Goal: Task Accomplishment & Management: Use online tool/utility

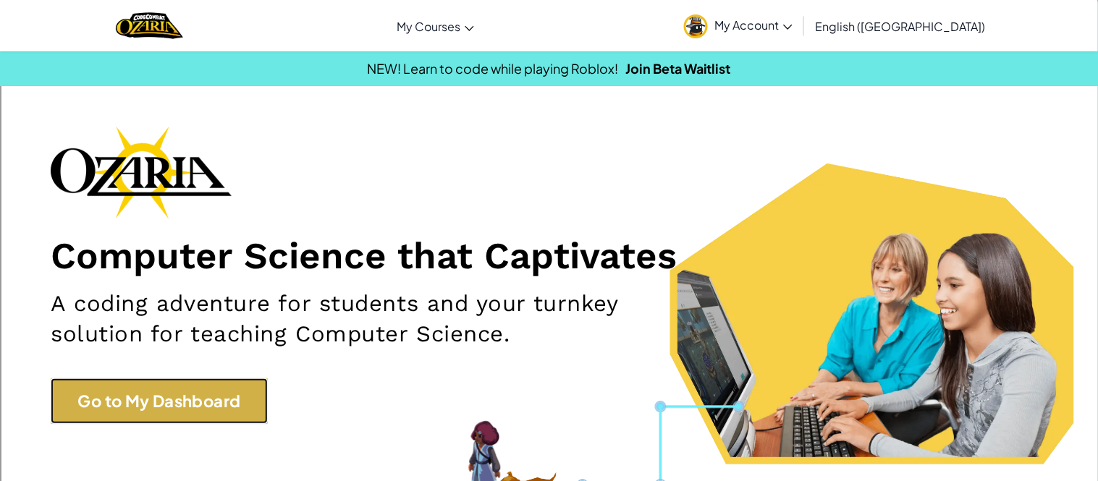
click at [245, 401] on link "Go to My Dashboard" at bounding box center [159, 402] width 217 height 46
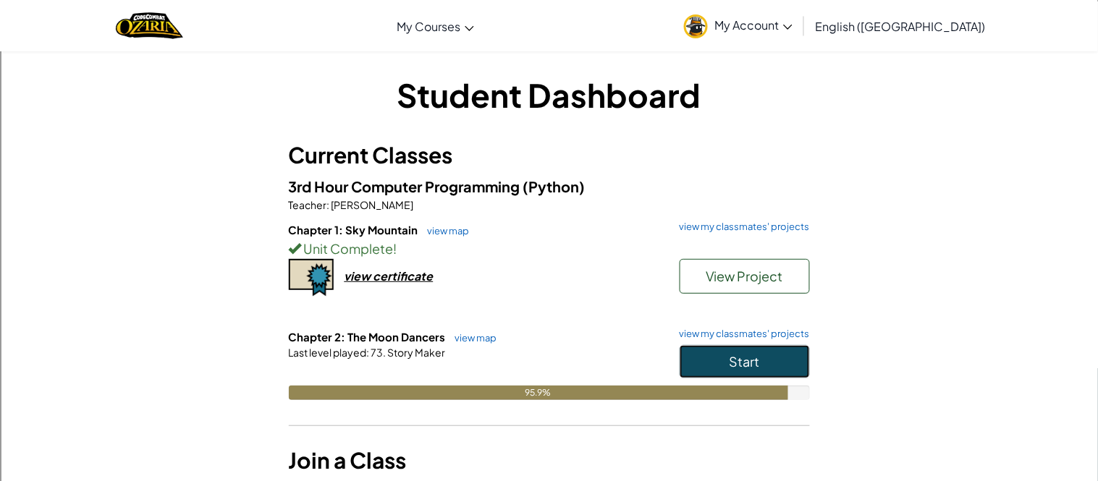
click at [708, 357] on button "Start" at bounding box center [745, 361] width 130 height 33
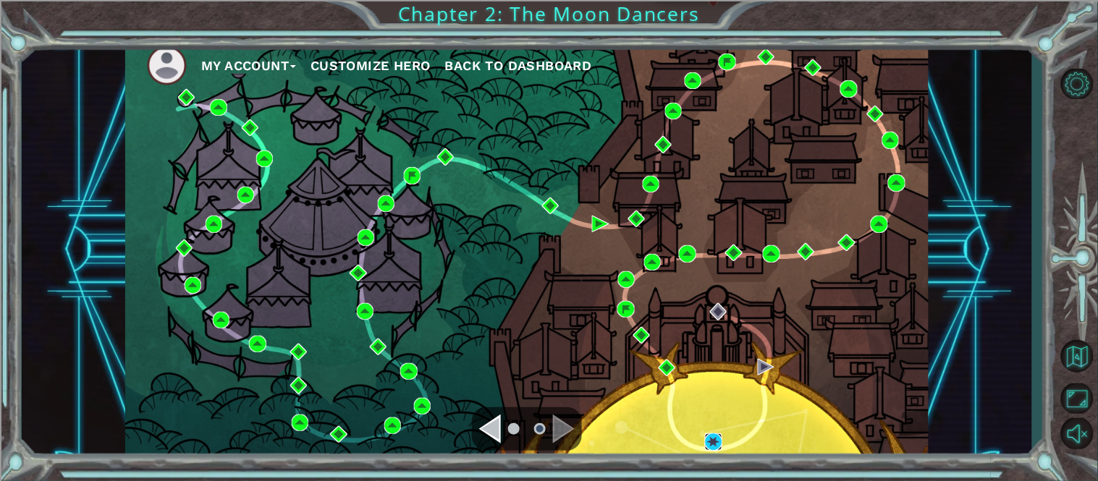
click at [714, 443] on img at bounding box center [713, 442] width 17 height 17
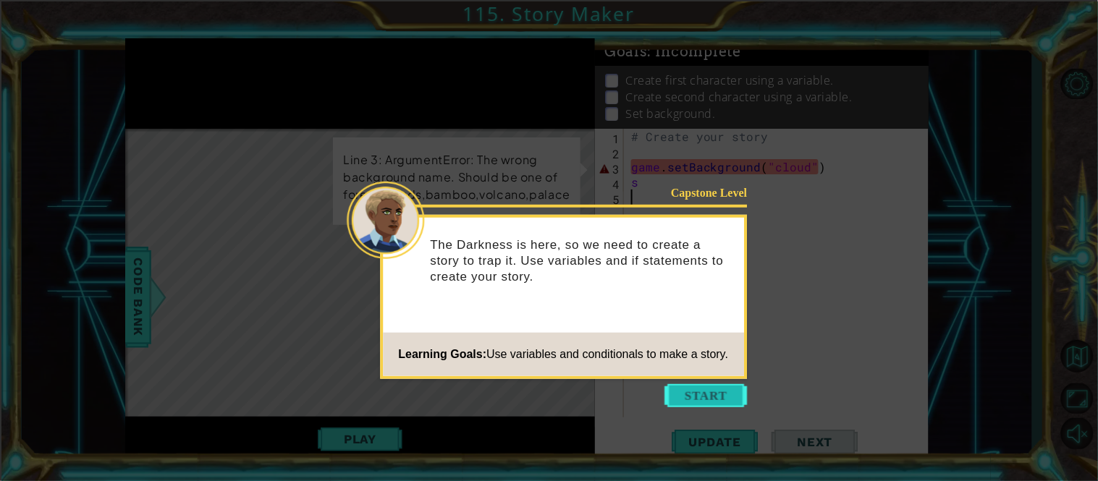
click at [714, 393] on button "Start" at bounding box center [706, 395] width 83 height 23
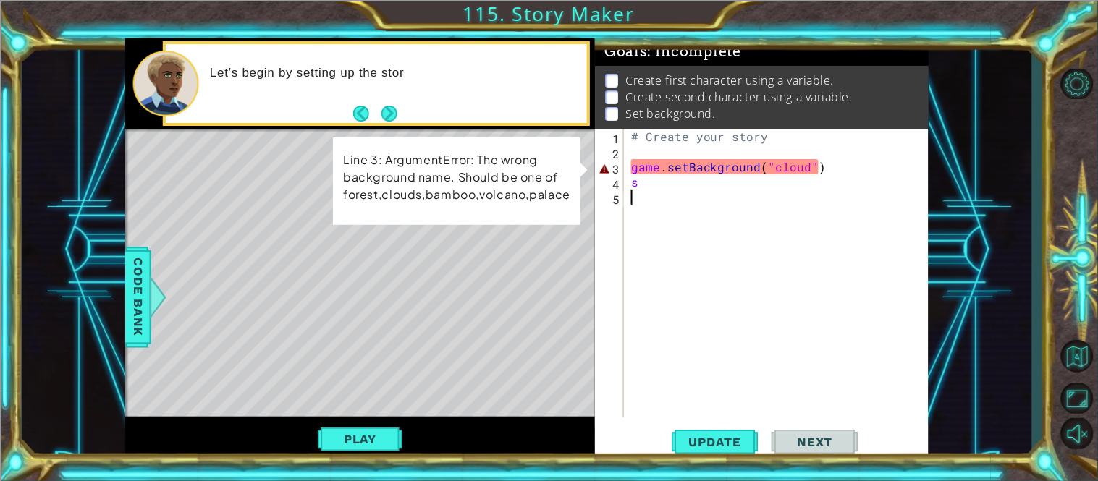
click at [658, 131] on div "# Create your story game . setBackground ( "cloud" ) s" at bounding box center [780, 288] width 305 height 319
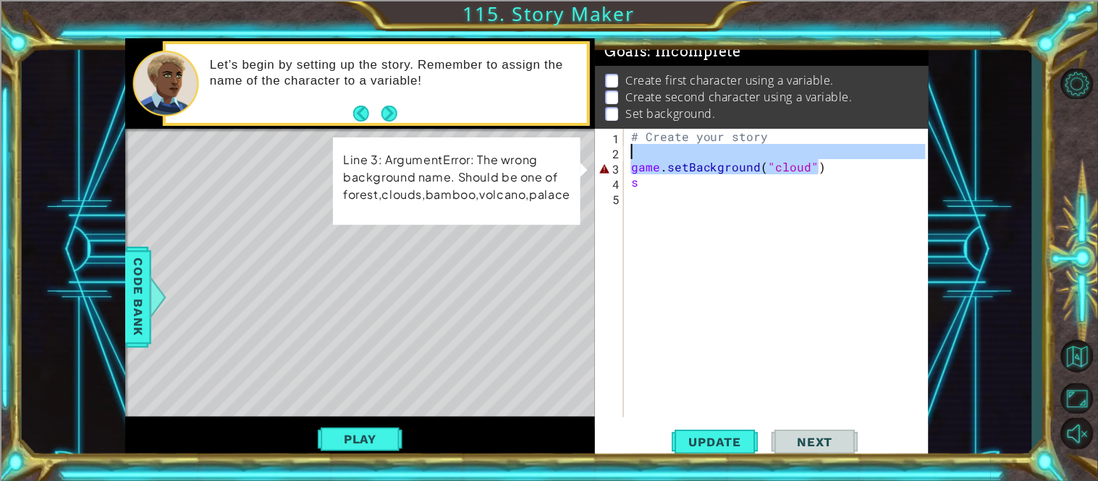
drag, startPoint x: 822, startPoint y: 166, endPoint x: 562, endPoint y: 156, distance: 259.4
click at [562, 156] on div "1 ההההההההההההההההההההההההההההההההההההההההההההההההההההההההההההההההההההההההההההה…" at bounding box center [527, 249] width 804 height 423
type textarea "game.setBackground("cloud")"
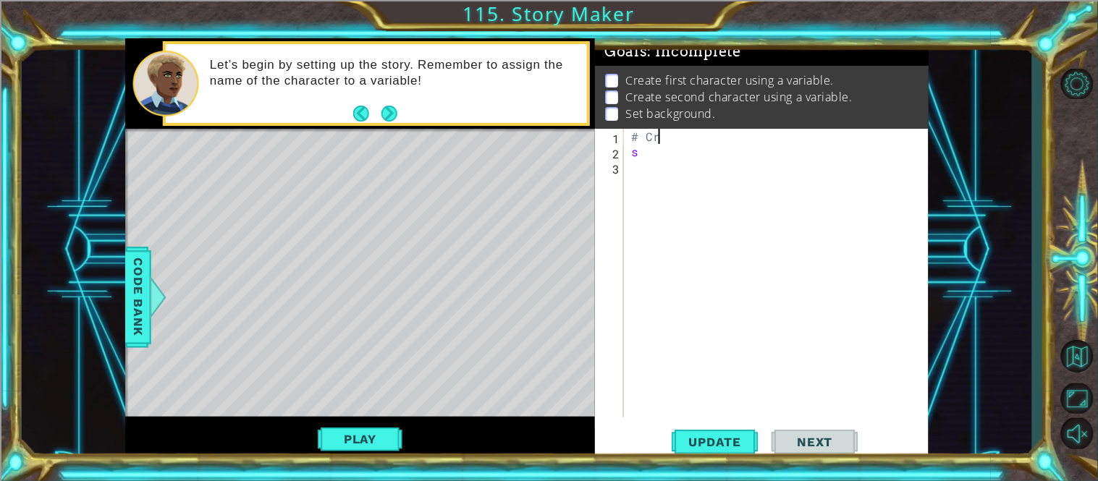
type textarea "#"
click at [654, 143] on div "s" at bounding box center [780, 288] width 305 height 319
click at [649, 156] on div "s" at bounding box center [780, 288] width 305 height 319
type textarea "s"
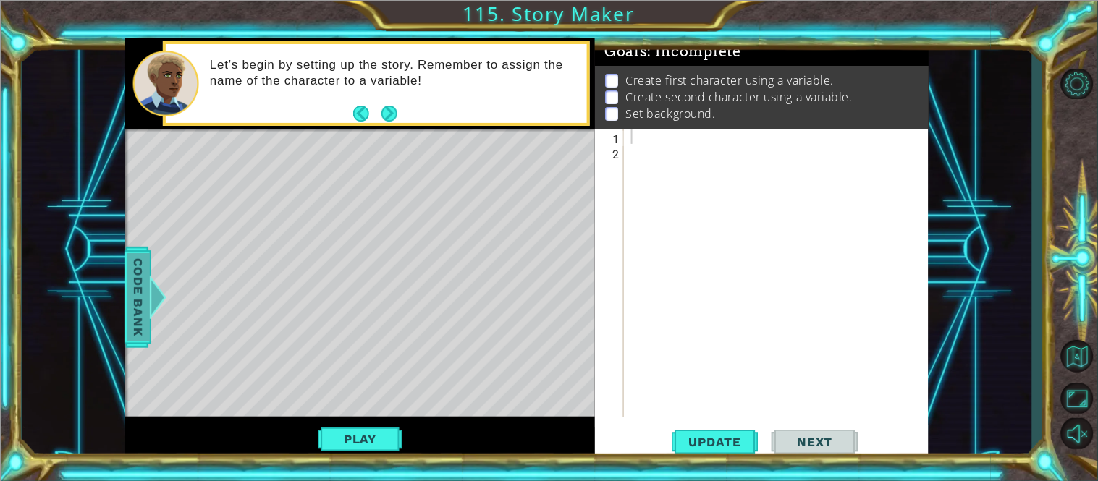
click at [143, 272] on span "Code Bank" at bounding box center [138, 297] width 23 height 88
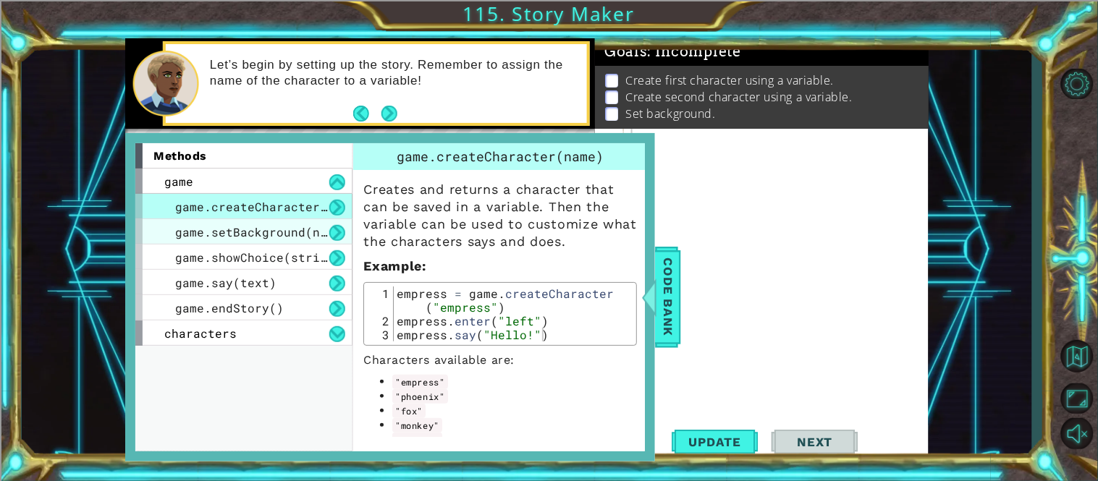
click at [311, 235] on span "game.setBackground(name)" at bounding box center [262, 231] width 174 height 15
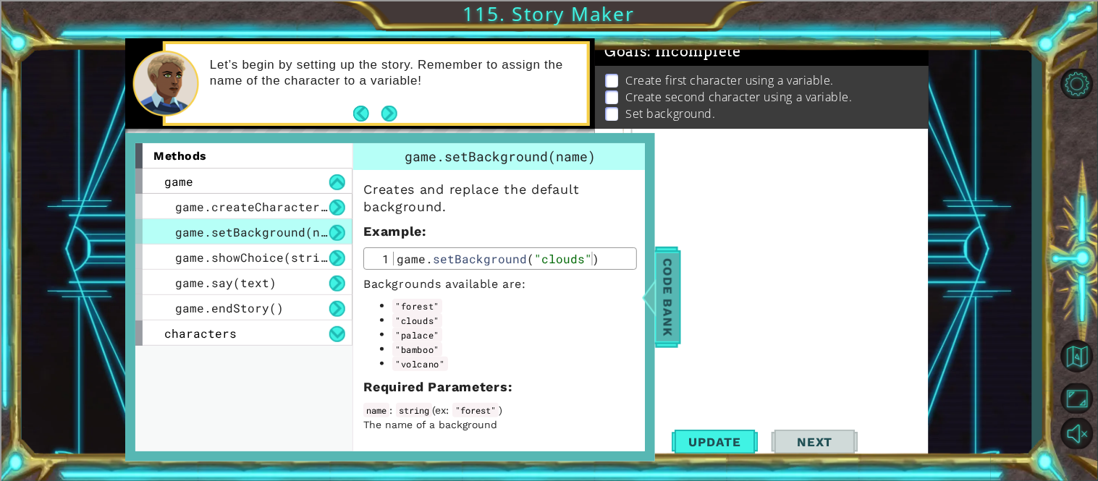
click at [663, 279] on span "Code Bank" at bounding box center [668, 297] width 23 height 88
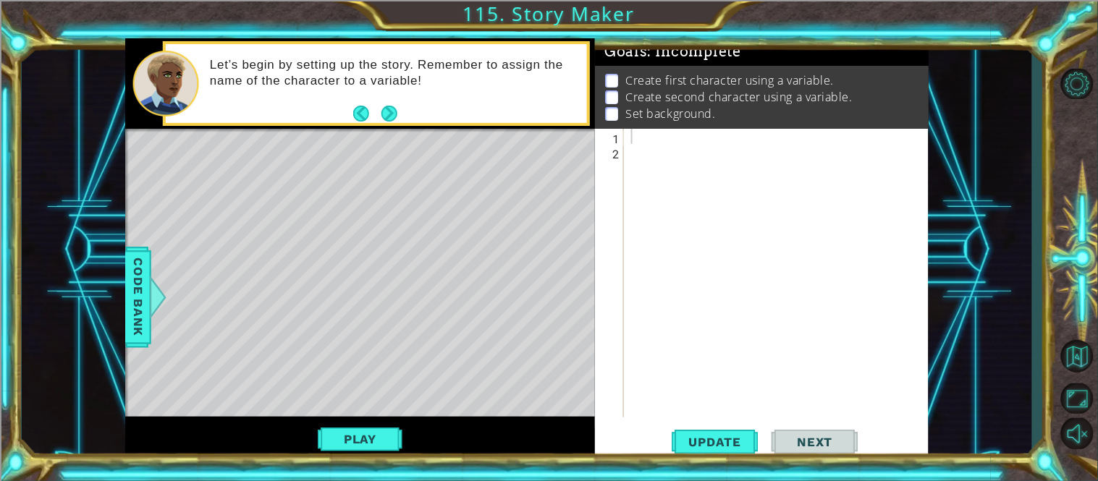
click at [641, 143] on div at bounding box center [780, 288] width 305 height 319
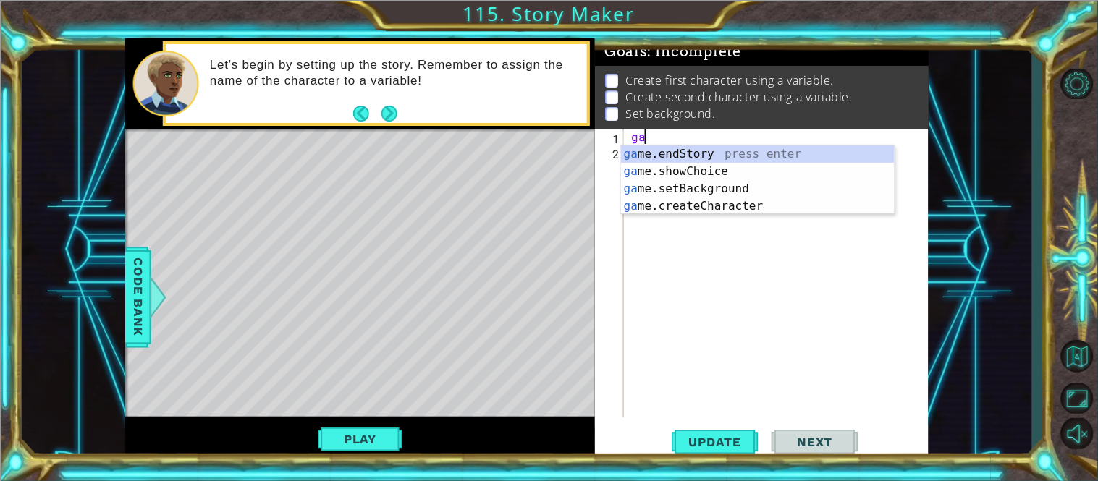
scroll to position [0, 1]
click at [677, 172] on div "game .endStory press enter game .setBackground press enter game .createCharacte…" at bounding box center [758, 198] width 274 height 104
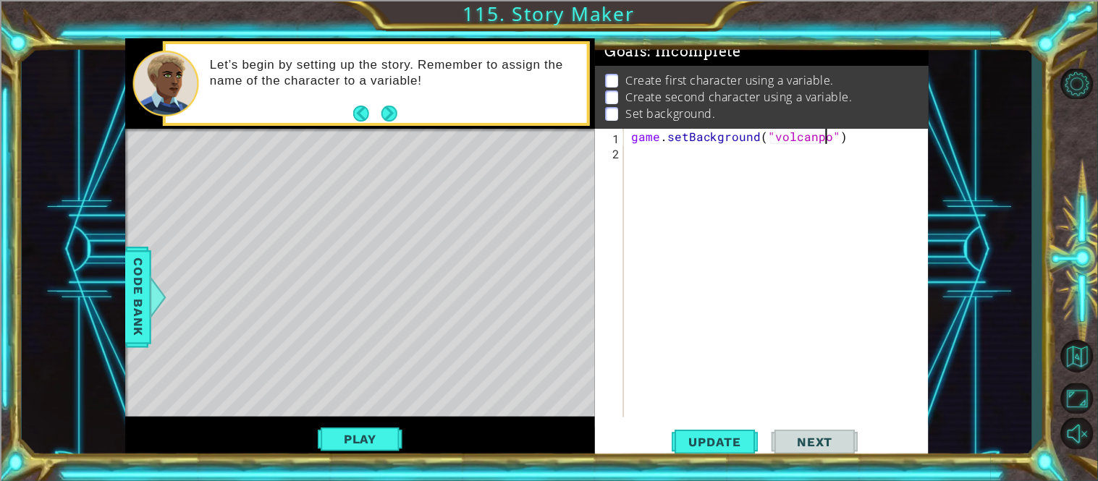
scroll to position [0, 11]
type textarea "game.setBackground("volcano")"
click at [721, 445] on span "Update" at bounding box center [716, 442] width 82 height 14
click at [135, 322] on span "Code Bank" at bounding box center [138, 297] width 23 height 88
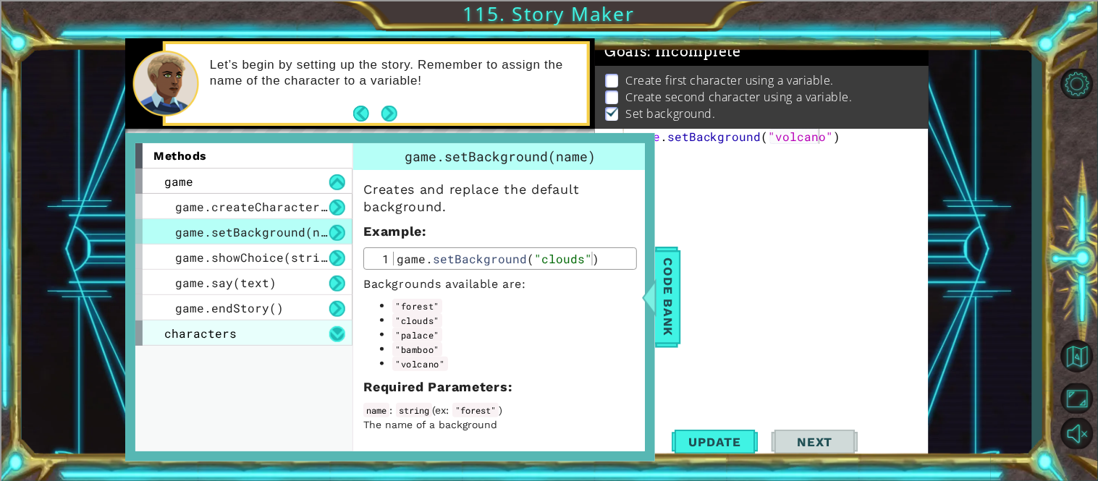
click at [329, 334] on button at bounding box center [337, 334] width 16 height 16
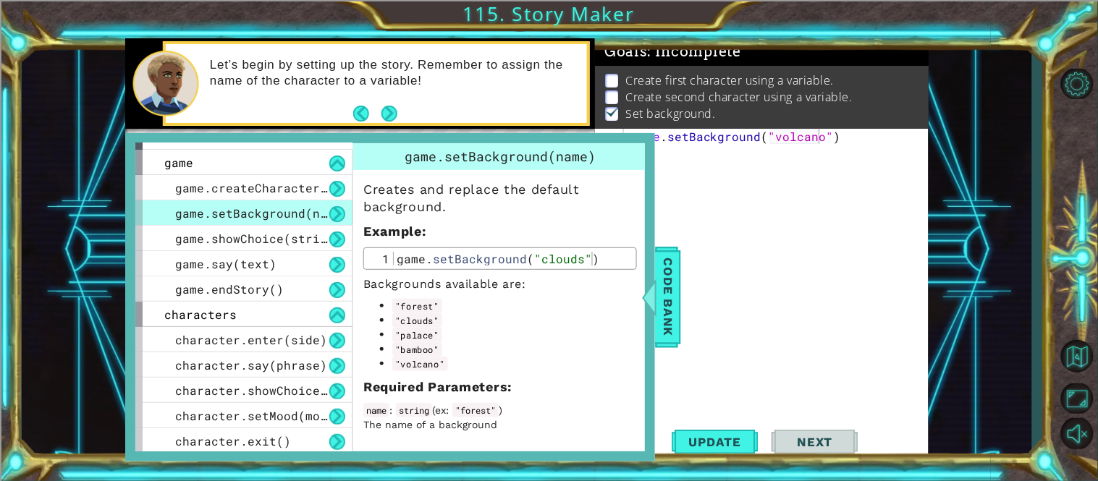
scroll to position [4, 0]
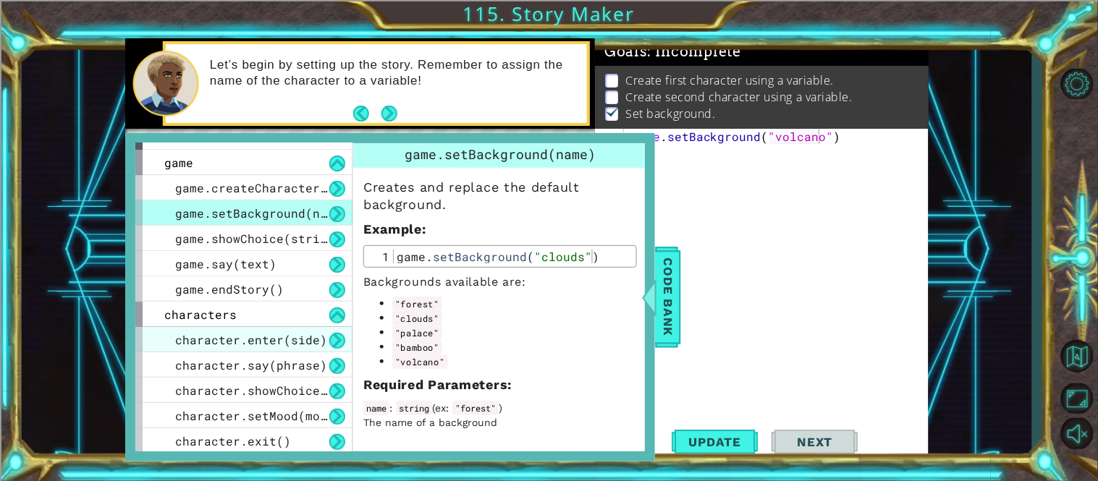
click at [323, 337] on div "character.enter(side)" at bounding box center [243, 339] width 217 height 25
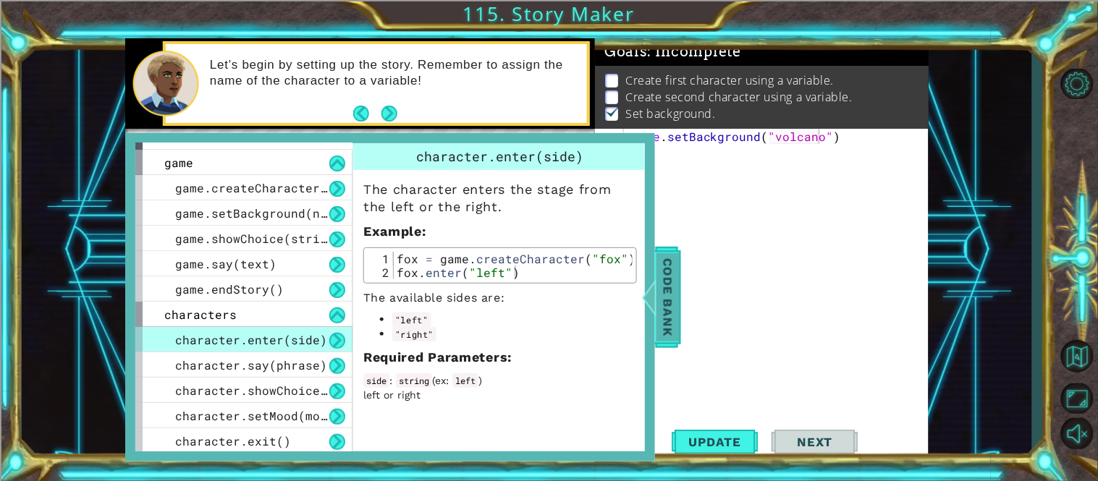
click at [670, 329] on span "Code Bank" at bounding box center [668, 297] width 23 height 88
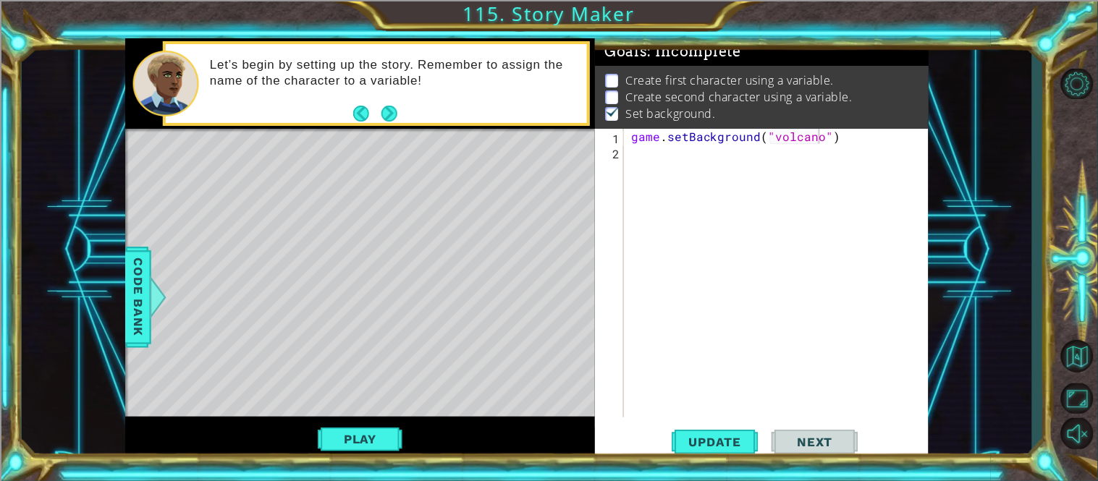
click at [643, 155] on div "game . setBackground ( "volcano" )" at bounding box center [780, 288] width 305 height 319
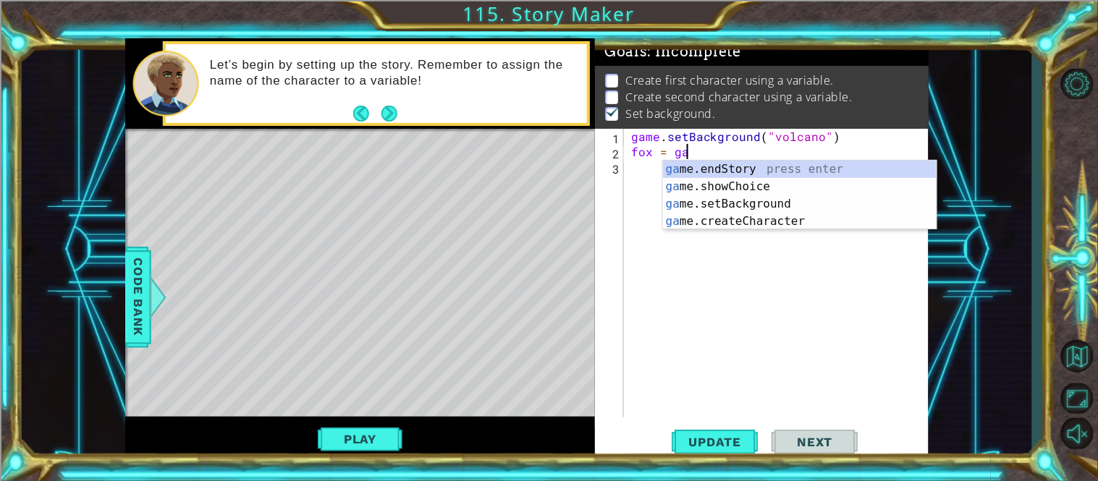
scroll to position [0, 3]
click at [720, 201] on div "game .endStory press enter game .setBackground press enter game .createCharacte…" at bounding box center [800, 213] width 274 height 104
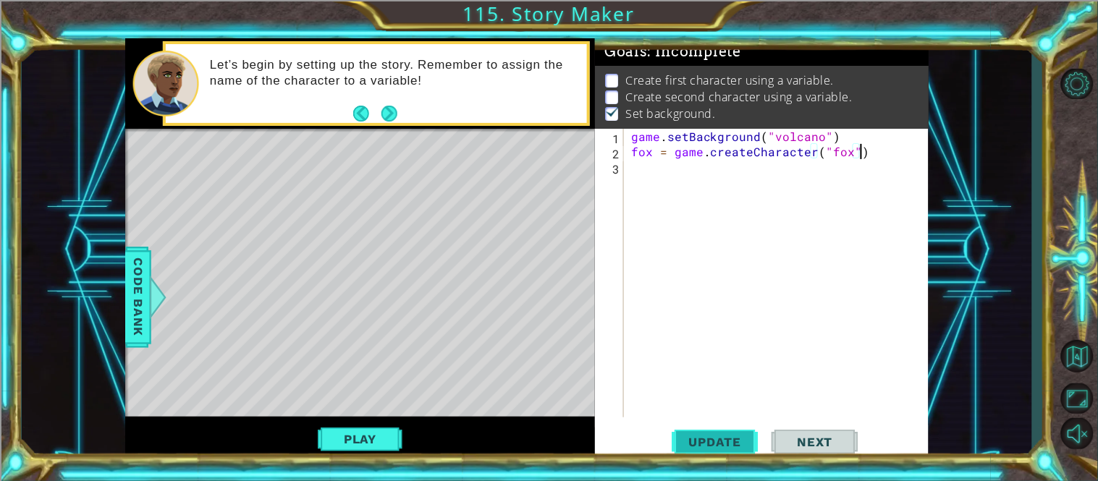
type textarea "fox = game.createCharacter("fox")"
click at [701, 442] on span "Update" at bounding box center [716, 442] width 82 height 14
click at [633, 174] on div "game . setBackground ( "volcano" ) fox = game . createCharacter ( "fox" )" at bounding box center [780, 288] width 305 height 319
click at [130, 319] on span "Code Bank" at bounding box center [138, 297] width 23 height 88
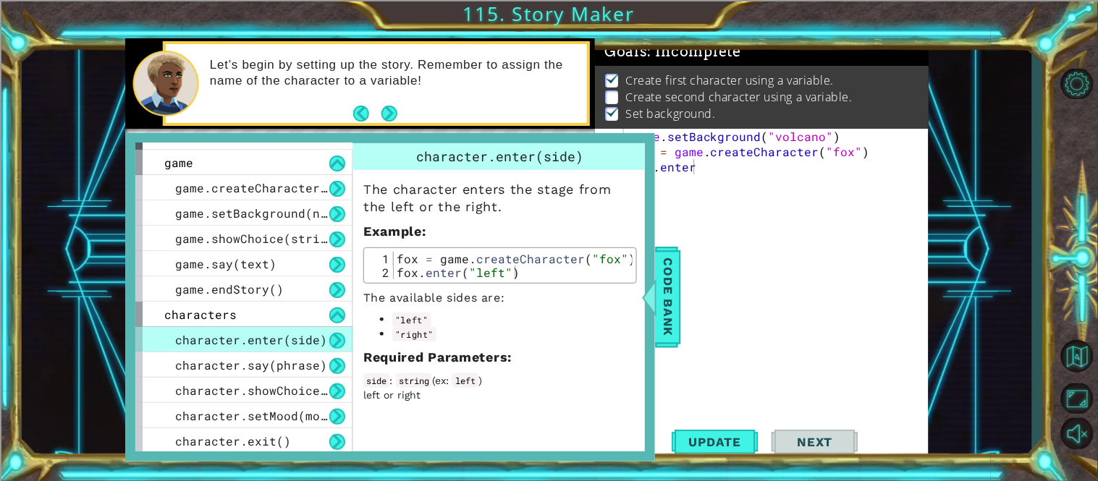
click at [711, 169] on div "game . setBackground ( "volcano" ) fox = game . createCharacter ( "fox" ) fox .…" at bounding box center [780, 288] width 305 height 319
click at [675, 306] on span "Code Bank" at bounding box center [668, 297] width 23 height 88
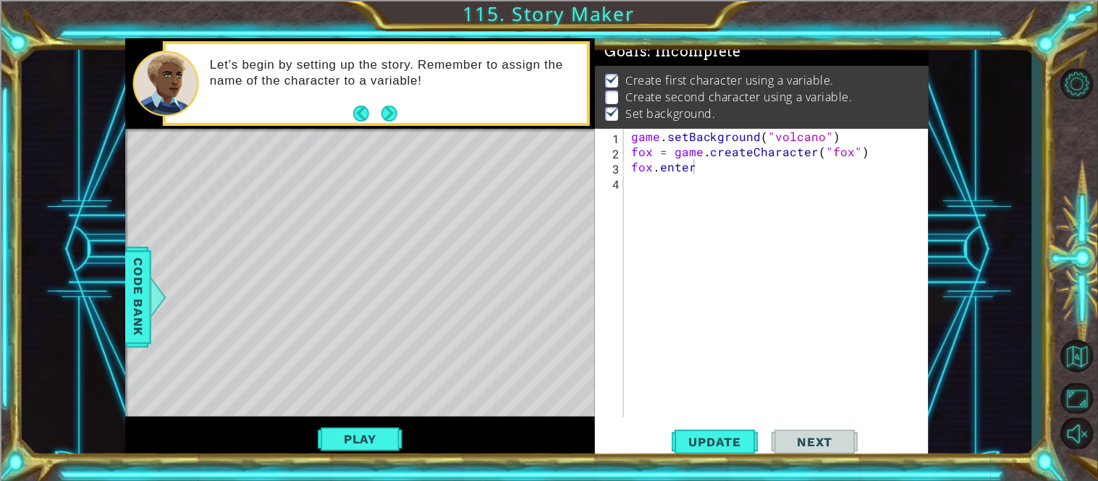
click at [700, 167] on div "game . setBackground ( "volcano" ) fox = game . createCharacter ( "fox" ) fox .…" at bounding box center [780, 288] width 305 height 319
click at [702, 167] on div "game . setBackground ( "volcano" ) fox = game . createCharacter ( "fox" ) fox .…" at bounding box center [780, 288] width 305 height 319
click at [722, 444] on span "Update" at bounding box center [716, 442] width 82 height 14
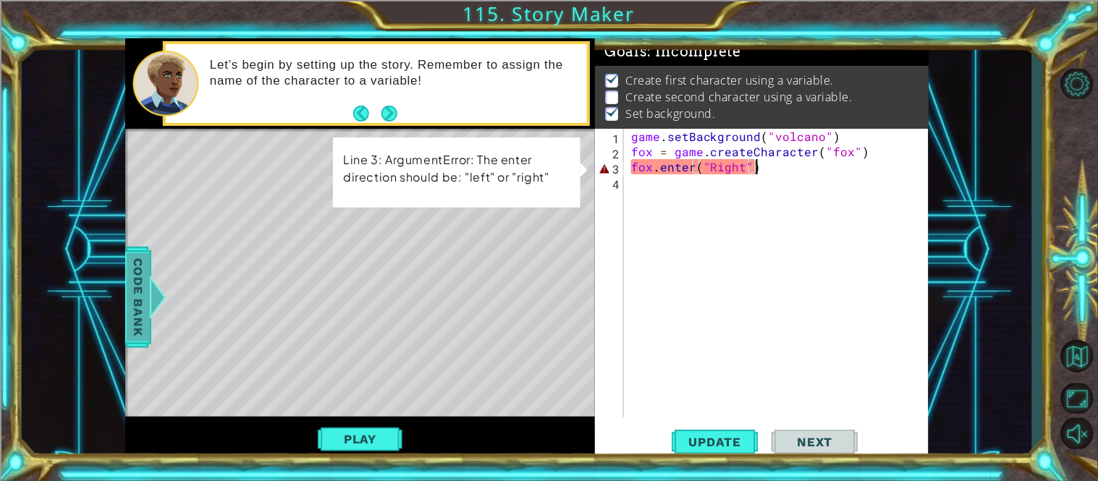
click at [135, 308] on span "Code Bank" at bounding box center [138, 297] width 23 height 88
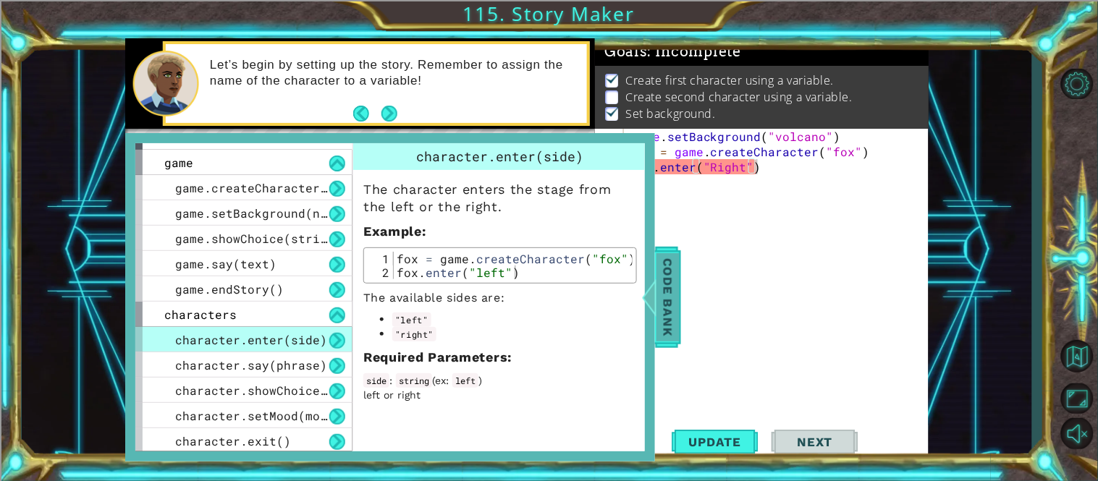
click at [677, 309] on span "Code Bank" at bounding box center [668, 297] width 23 height 88
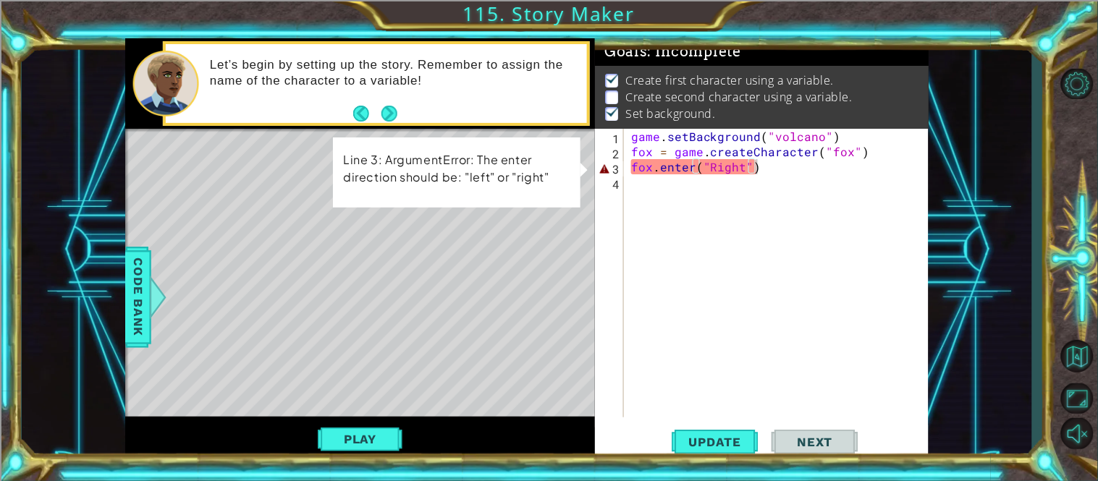
click at [764, 166] on div "game . setBackground ( "volcano" ) fox = game . createCharacter ( "fox" ) fox .…" at bounding box center [780, 288] width 305 height 319
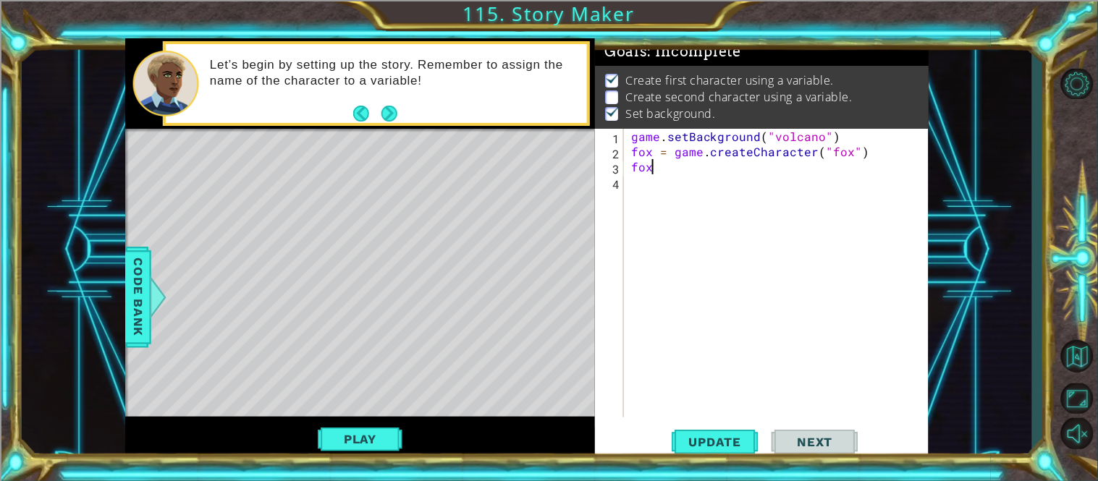
scroll to position [0, 0]
type textarea "f"
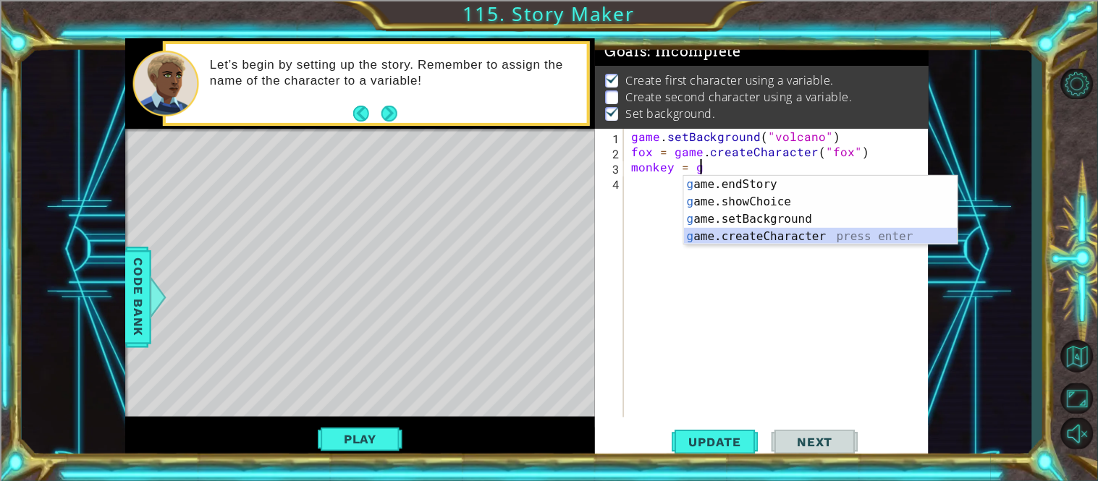
click at [786, 235] on div "g ame.endStory press enter g ame.showChoice press enter g ame.setBackground pre…" at bounding box center [821, 228] width 274 height 104
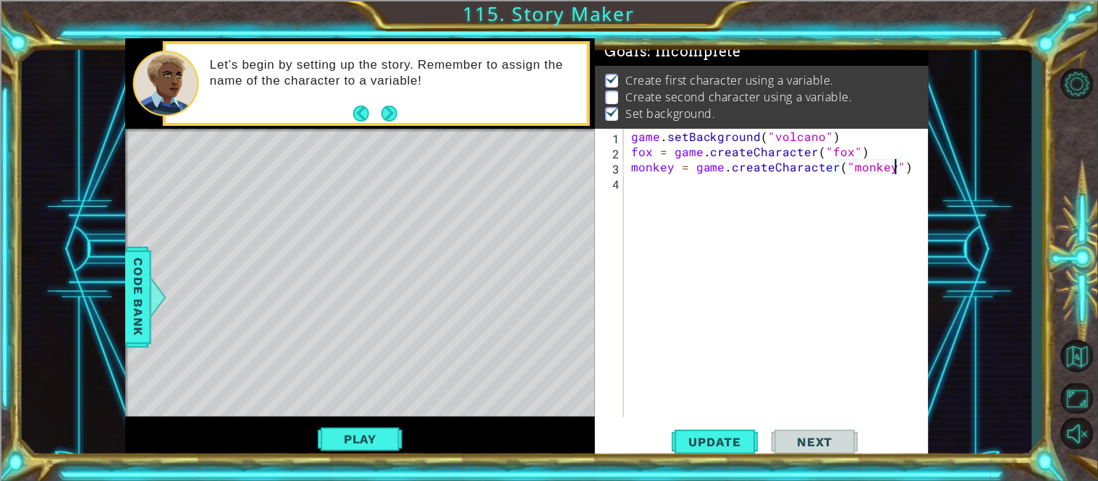
scroll to position [0, 16]
click at [717, 444] on span "Update" at bounding box center [716, 442] width 82 height 14
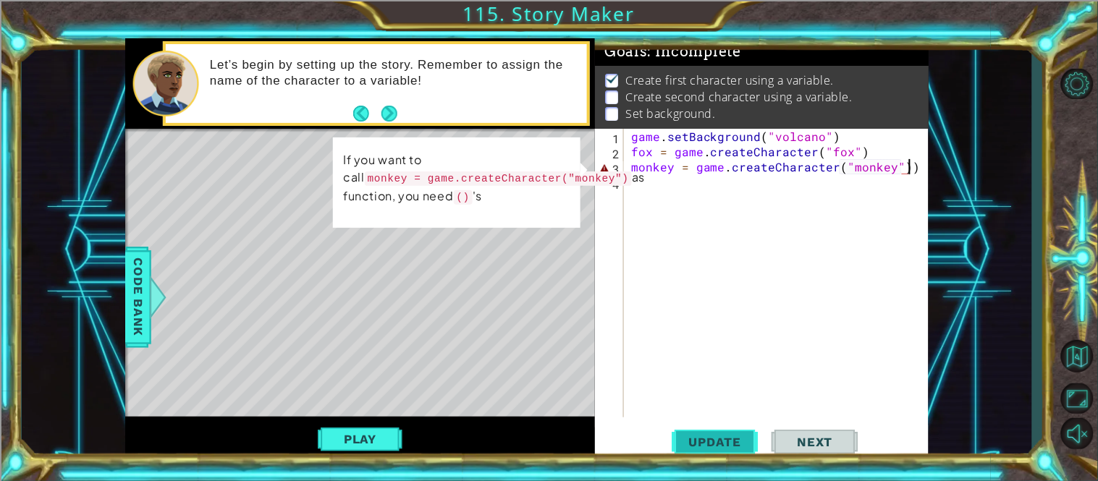
type textarea "monkey = game.createCharacter("monkey")"
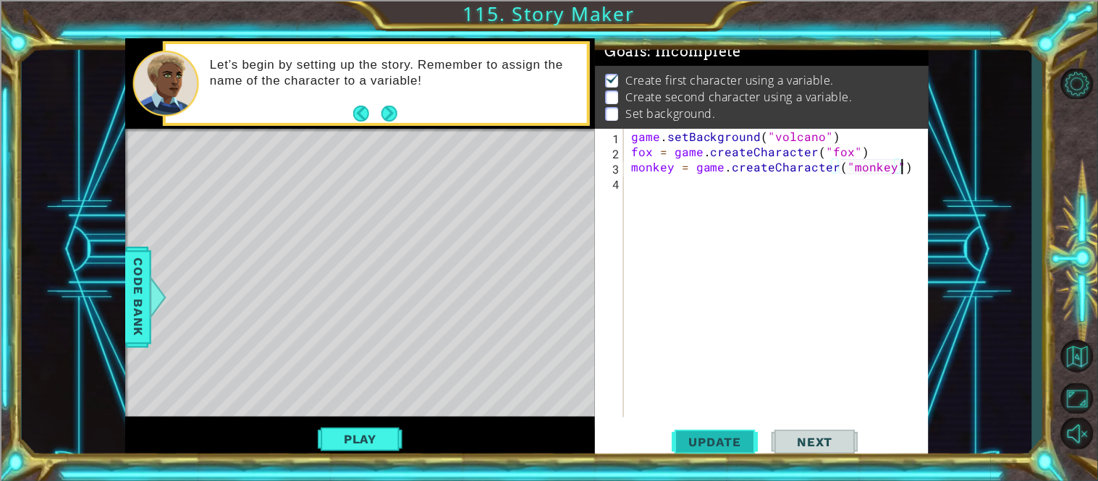
click at [717, 454] on button "Update" at bounding box center [715, 442] width 87 height 33
click at [828, 443] on span "Next" at bounding box center [815, 445] width 64 height 14
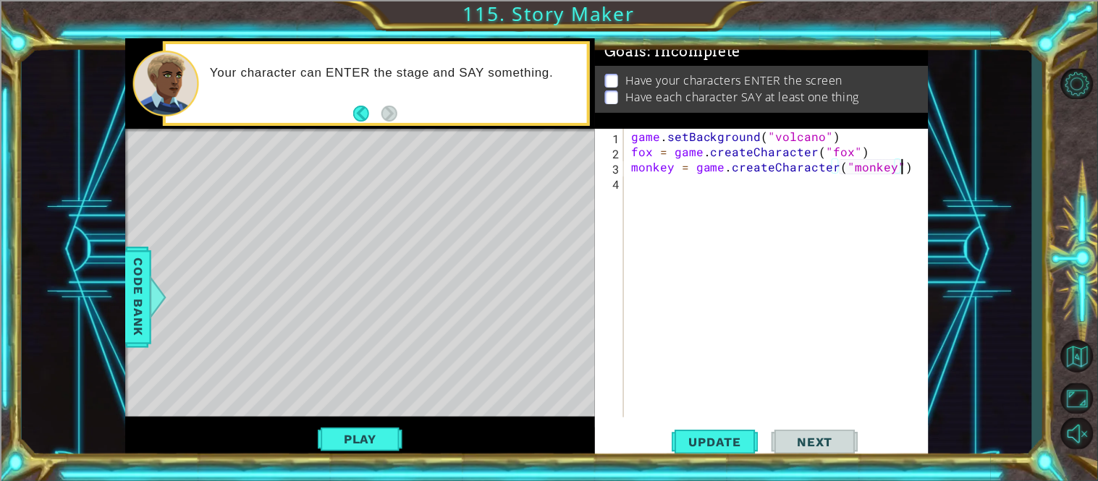
click at [636, 188] on div "game . setBackground ( "volcano" ) fox = game . createCharacter ( "fox" ) monke…" at bounding box center [780, 288] width 305 height 319
click at [161, 299] on div at bounding box center [158, 297] width 18 height 43
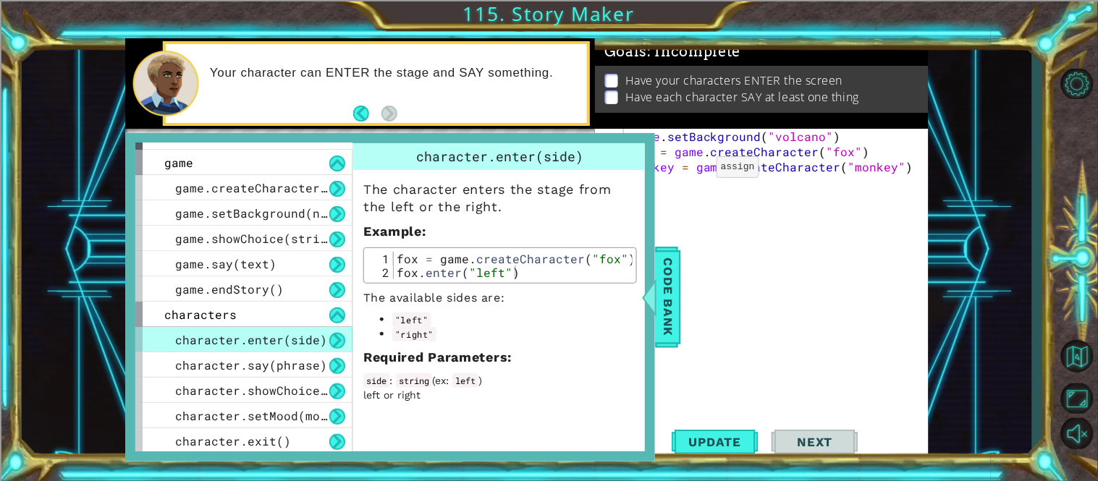
click at [701, 290] on div "game . setBackground ( "volcano" ) fox = game . createCharacter ( "fox" ) monke…" at bounding box center [780, 288] width 305 height 319
click at [675, 294] on span "Code Bank" at bounding box center [668, 297] width 23 height 88
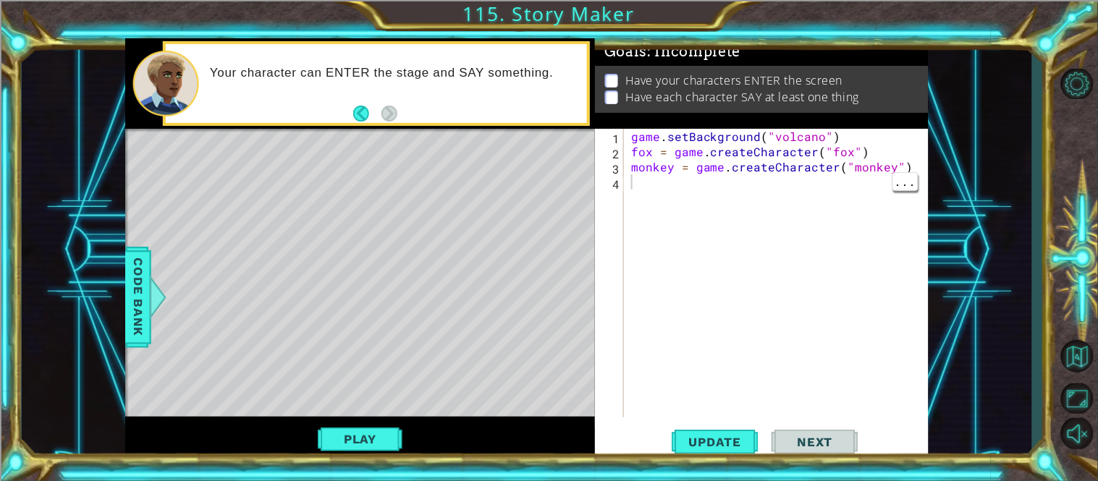
click at [632, 180] on div "game . setBackground ( "volcano" ) fox = game . createCharacter ( "fox" ) monke…" at bounding box center [780, 288] width 305 height 319
type textarea "fox.enter("left")"
click at [721, 444] on span "Update" at bounding box center [716, 442] width 82 height 14
click at [708, 447] on span "Update" at bounding box center [716, 442] width 82 height 14
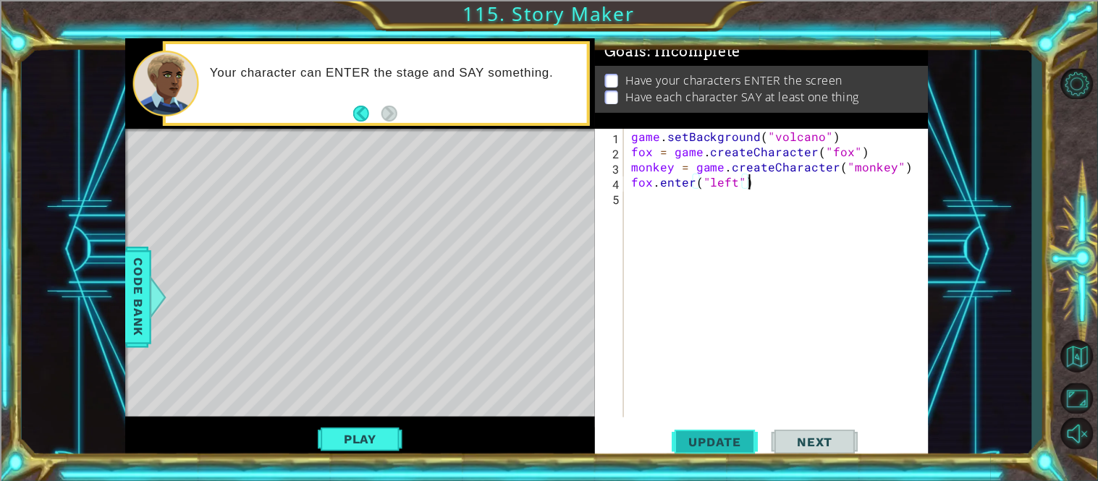
scroll to position [0, 0]
type textarea "h"
type textarea "monkey.enter("right")"
click at [719, 449] on span "Update" at bounding box center [716, 442] width 82 height 14
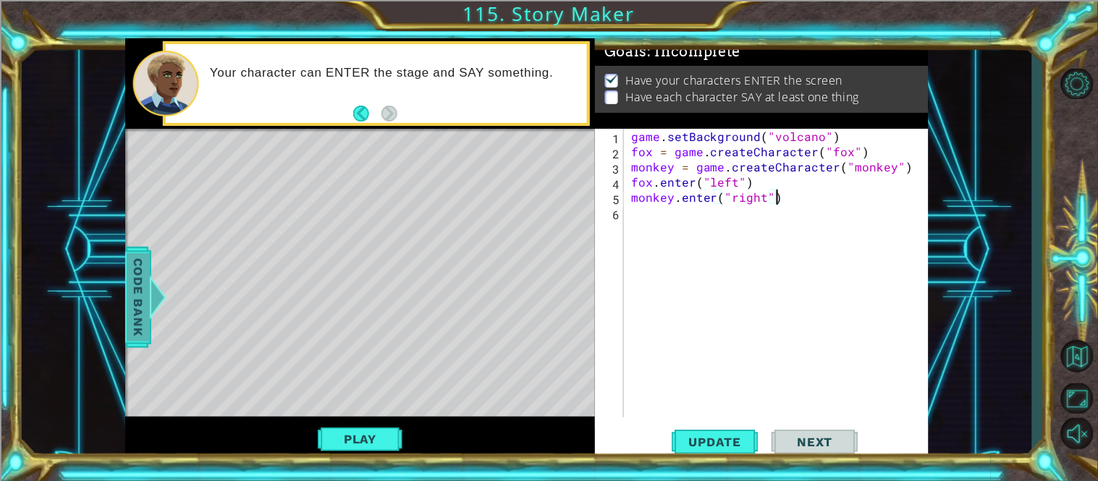
click at [130, 300] on span "Code Bank" at bounding box center [138, 297] width 23 height 88
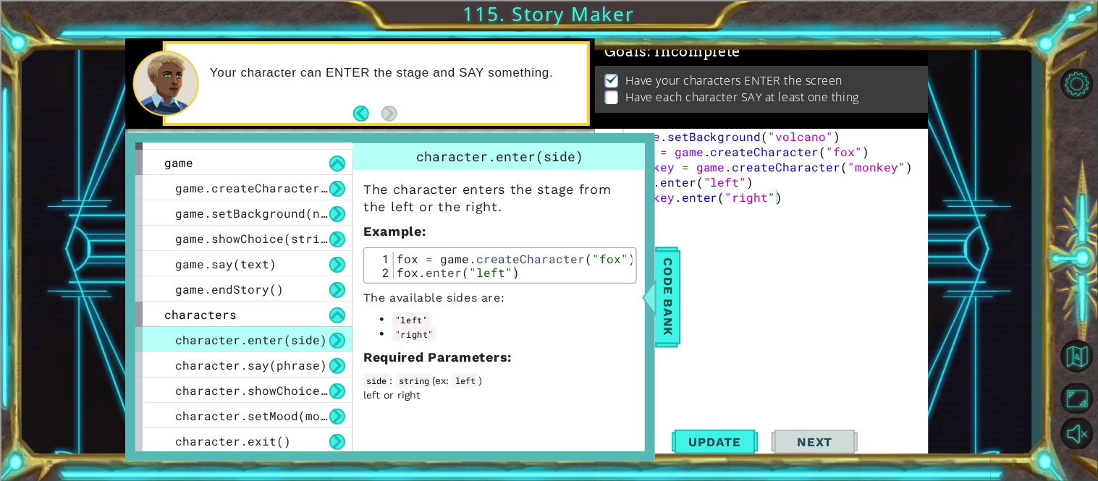
click at [686, 275] on div "game . setBackground ( "volcano" ) fox = game . createCharacter ( "fox" ) monke…" at bounding box center [780, 288] width 305 height 319
click at [677, 300] on span "Code Bank" at bounding box center [668, 297] width 23 height 88
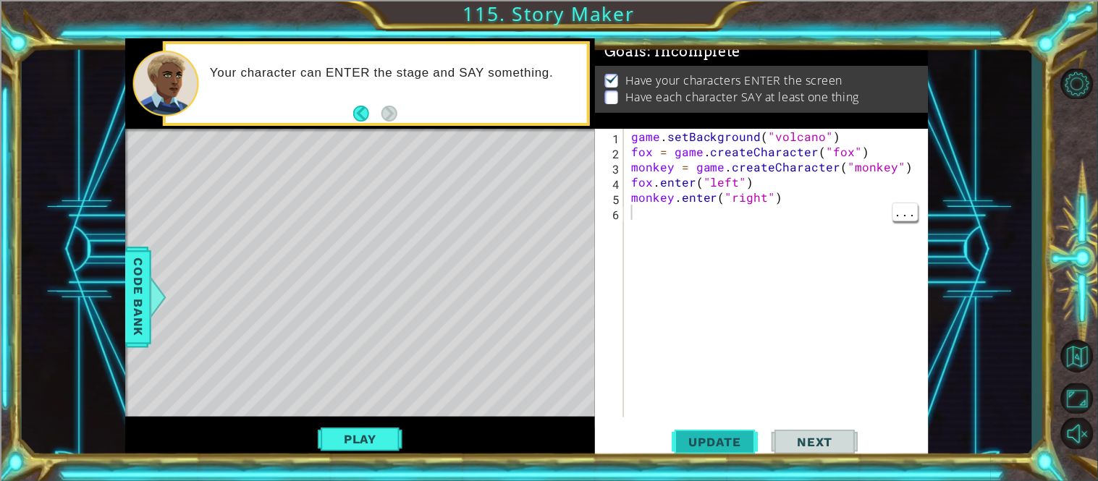
click at [724, 457] on button "Update" at bounding box center [715, 442] width 87 height 33
click at [349, 431] on button "Play" at bounding box center [360, 440] width 85 height 28
click at [647, 212] on div "game . setBackground ( "volcano" ) fox = game . createCharacter ( "fox" ) monke…" at bounding box center [780, 288] width 305 height 319
click at [130, 338] on span "Code Bank" at bounding box center [138, 297] width 23 height 88
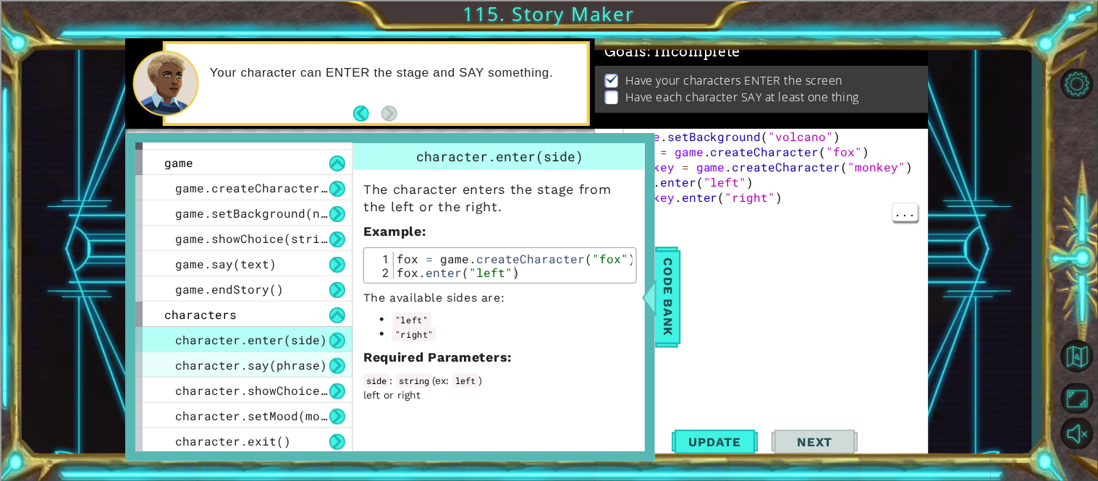
click at [290, 363] on span "character.say(phrase)" at bounding box center [251, 365] width 152 height 15
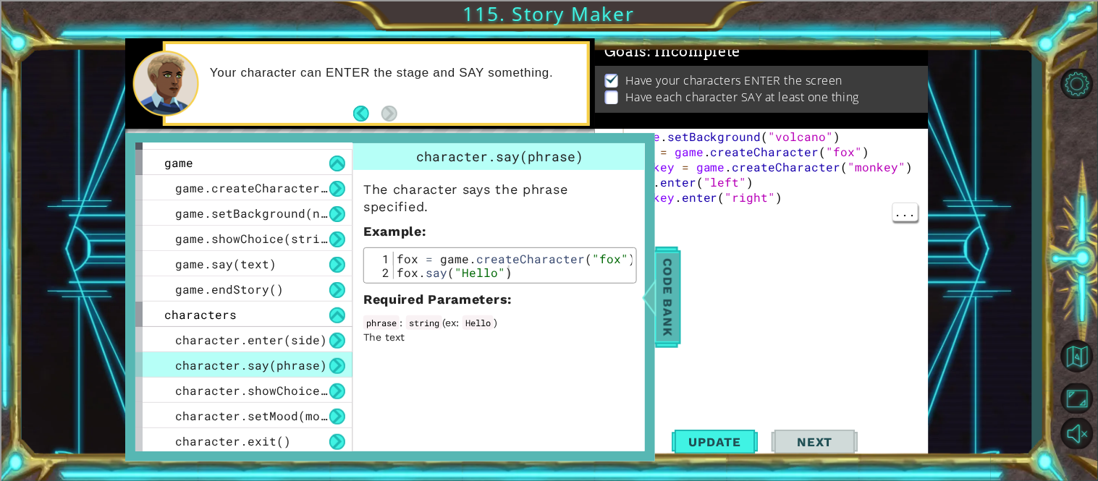
click at [672, 293] on span "Code Bank" at bounding box center [668, 297] width 23 height 88
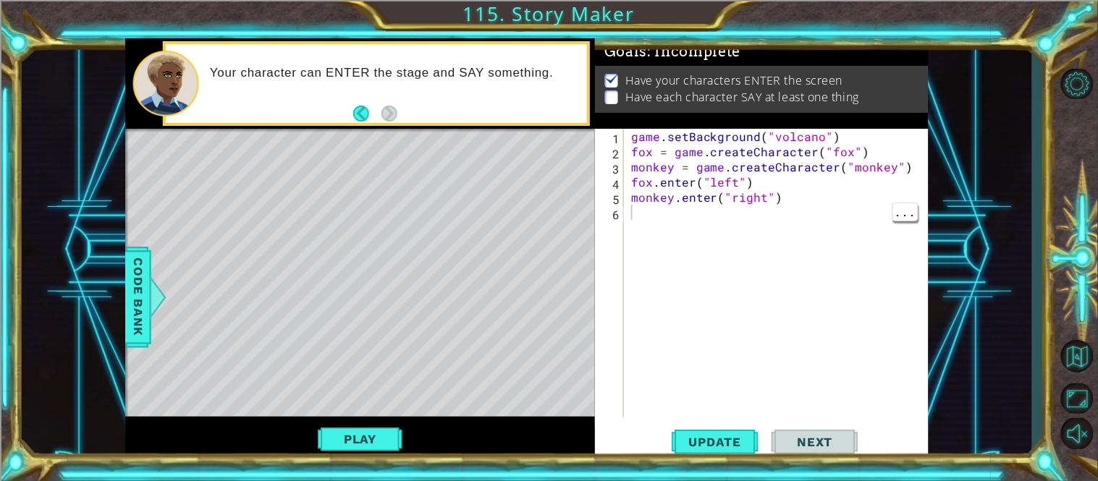
click at [646, 226] on div "game . setBackground ( "volcano" ) fox = game . createCharacter ( "fox" ) monke…" at bounding box center [780, 288] width 305 height 319
type textarea "f"
type textarea "monkey.say("whats up man?")"
click at [720, 443] on span "Update" at bounding box center [716, 442] width 82 height 14
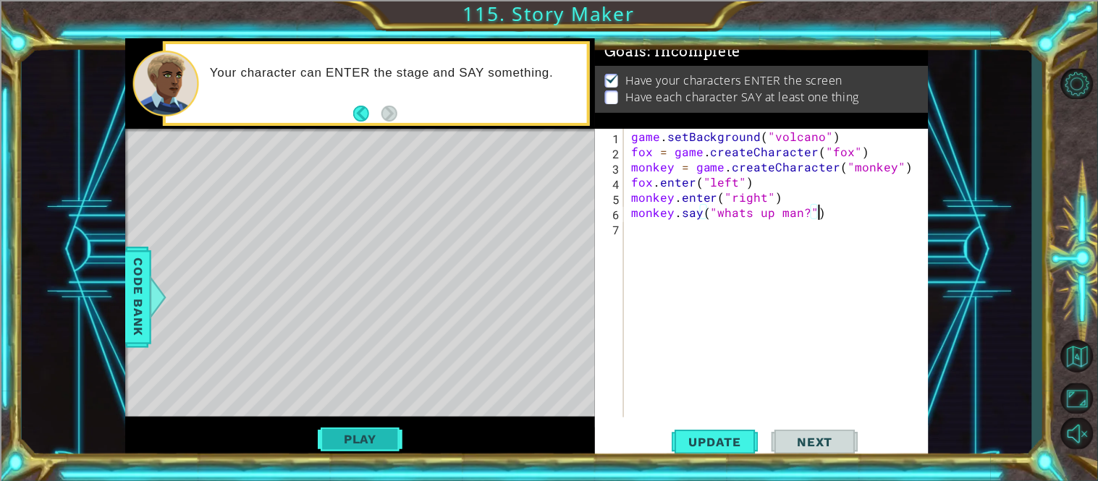
click at [353, 437] on button "Play" at bounding box center [360, 440] width 85 height 28
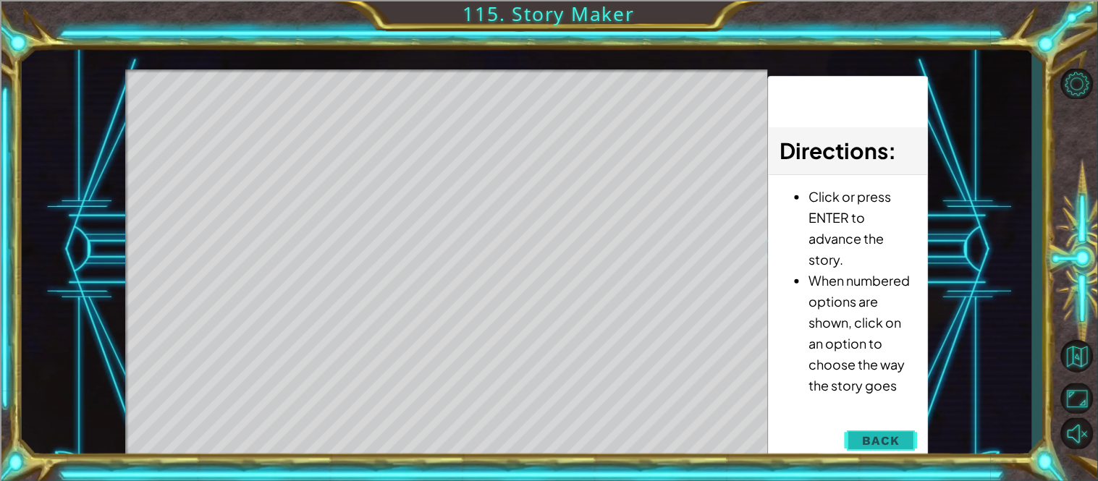
click at [874, 447] on span "Back" at bounding box center [881, 441] width 37 height 14
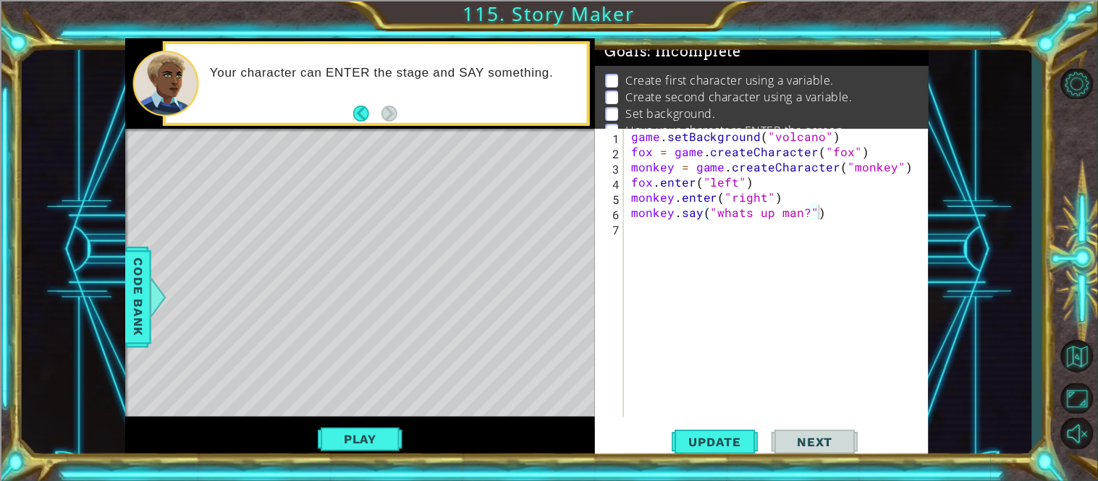
click at [635, 235] on div "game . setBackground ( "volcano" ) fox = game . createCharacter ( "fox" ) monke…" at bounding box center [780, 288] width 305 height 319
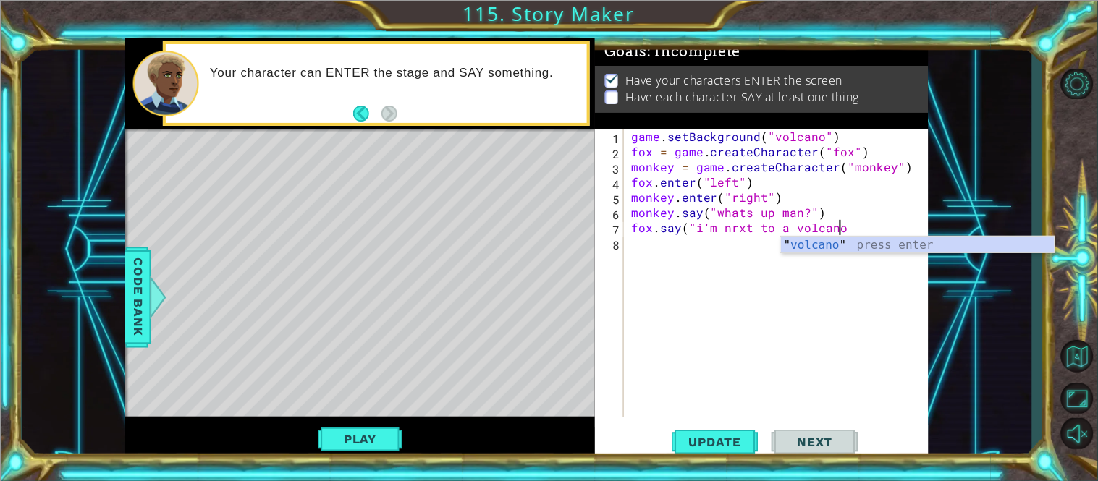
scroll to position [0, 12]
click at [733, 222] on div "game . setBackground ( "volcano" ) fox = game . createCharacter ( "fox" ) monke…" at bounding box center [780, 288] width 305 height 319
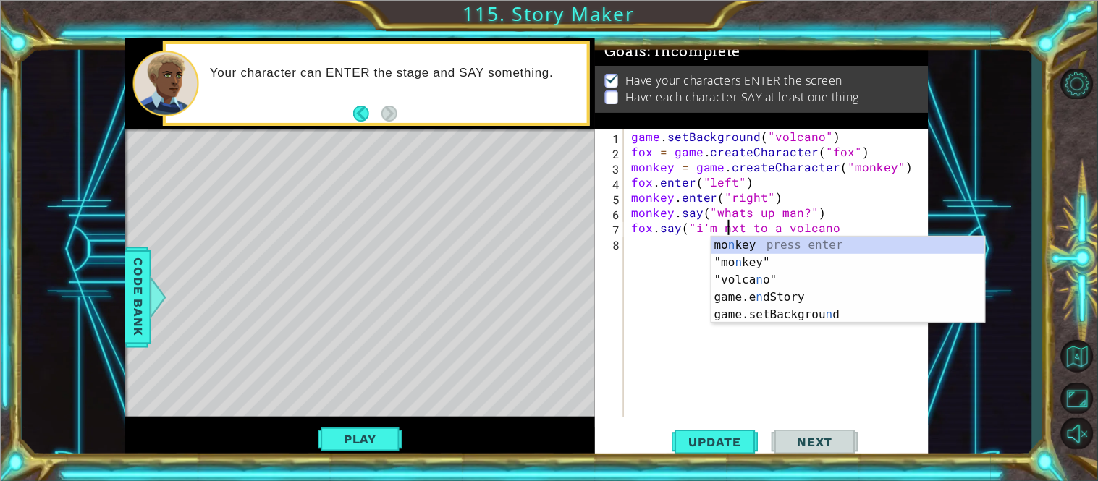
scroll to position [0, 6]
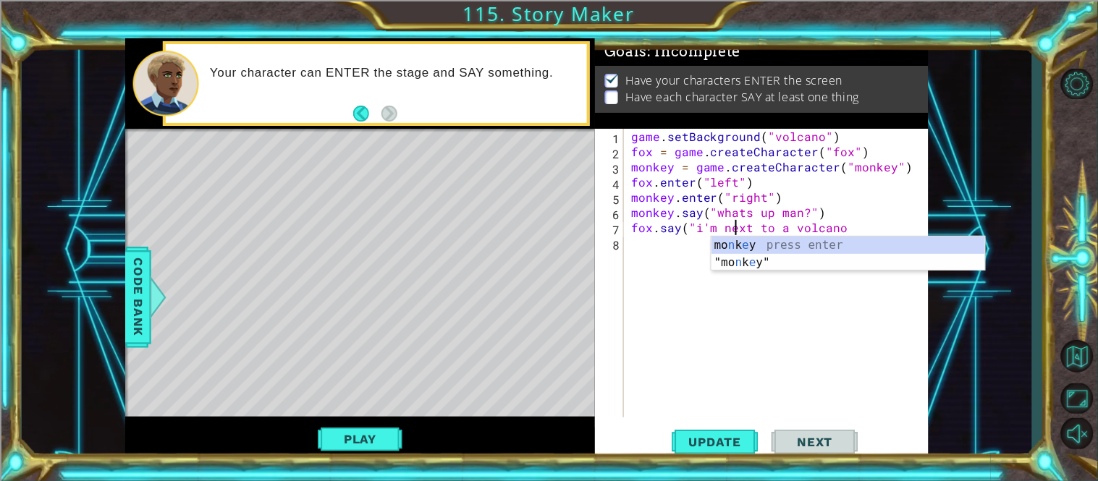
click at [856, 225] on div "game . setBackground ( "volcano" ) fox = game . createCharacter ( "fox" ) monke…" at bounding box center [780, 288] width 305 height 319
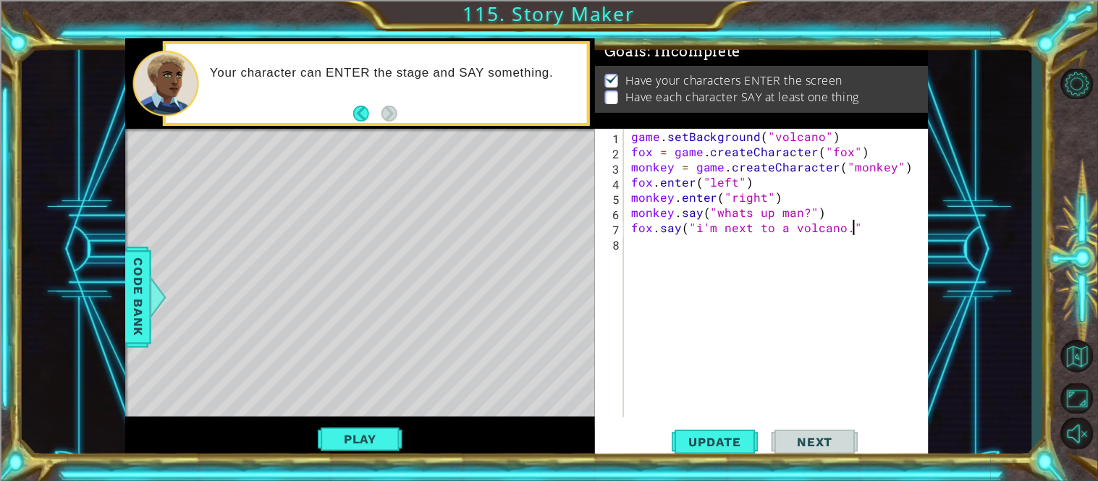
scroll to position [0, 13]
type textarea "fox.say("i'm next to a volcano.")"
click at [720, 442] on span "Update" at bounding box center [716, 442] width 82 height 14
click at [374, 424] on div "Play" at bounding box center [360, 439] width 470 height 45
click at [374, 445] on button "Play" at bounding box center [360, 440] width 85 height 28
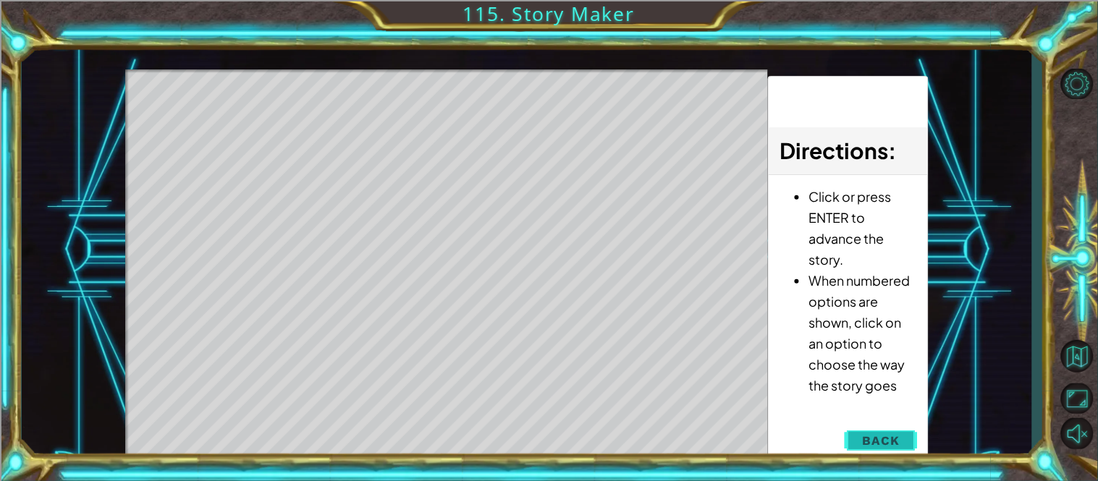
click at [889, 428] on button "Back" at bounding box center [881, 440] width 73 height 29
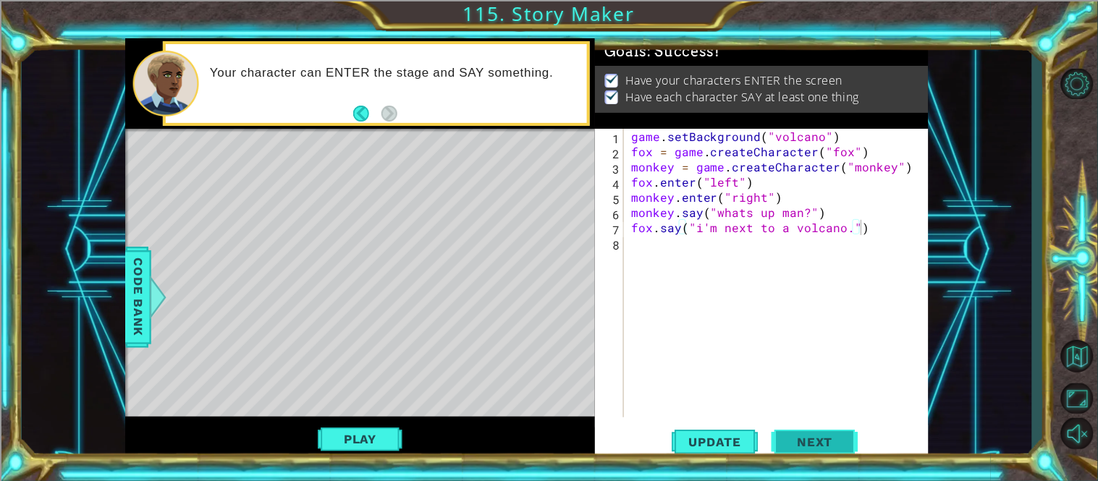
click at [818, 450] on span "Next" at bounding box center [815, 444] width 64 height 14
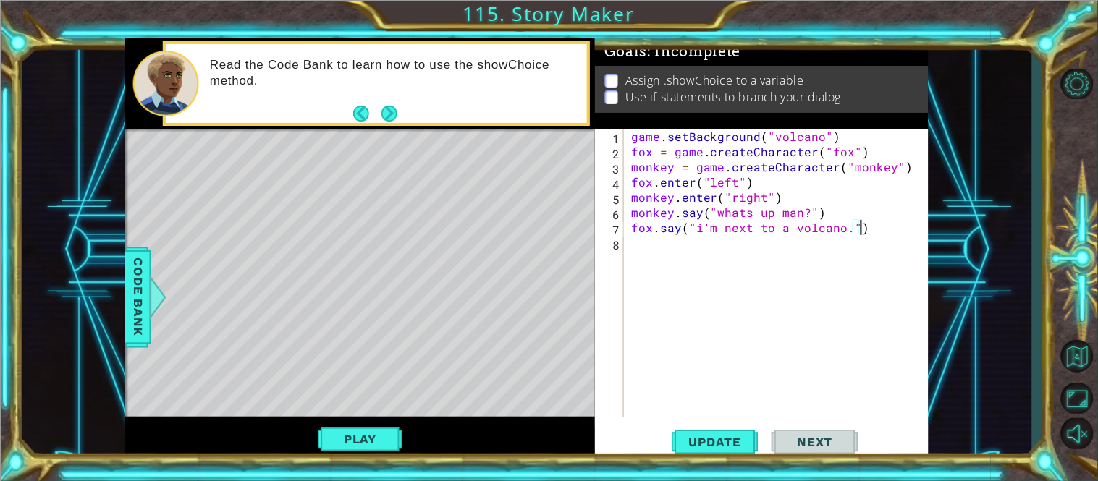
click at [99, 335] on div "1 ההההההההההההההההההההההההההההההההההההההההההההההההההההההההההההההההההההההההההההה…" at bounding box center [527, 249] width 1011 height 423
click at [140, 305] on span "Code Bank" at bounding box center [138, 297] width 23 height 88
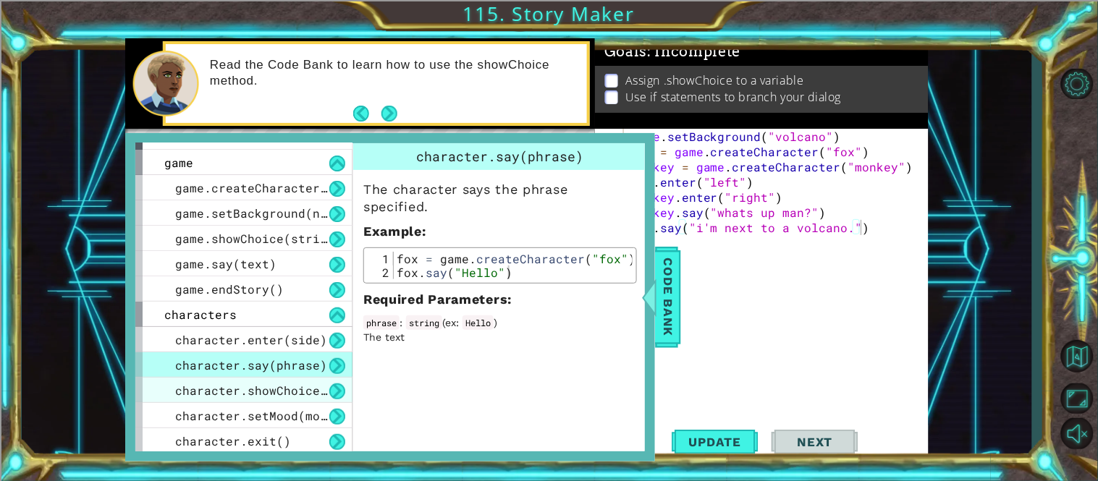
click at [183, 395] on span "character.showChoice(string1, string2)" at bounding box center [312, 390] width 275 height 15
